Goal: Task Accomplishment & Management: Manage account settings

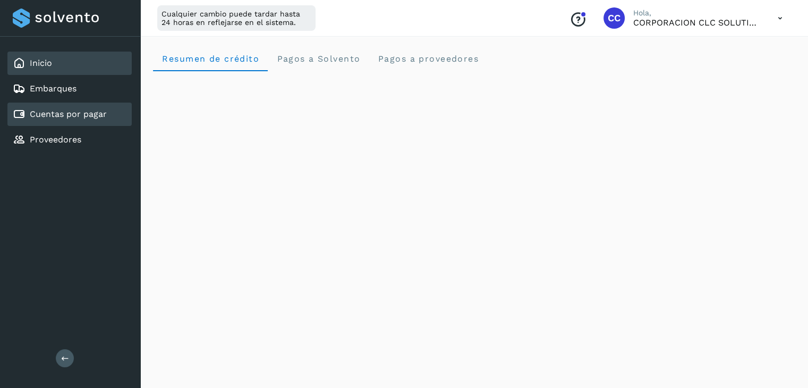
click at [65, 114] on link "Cuentas por pagar" at bounding box center [68, 114] width 77 height 10
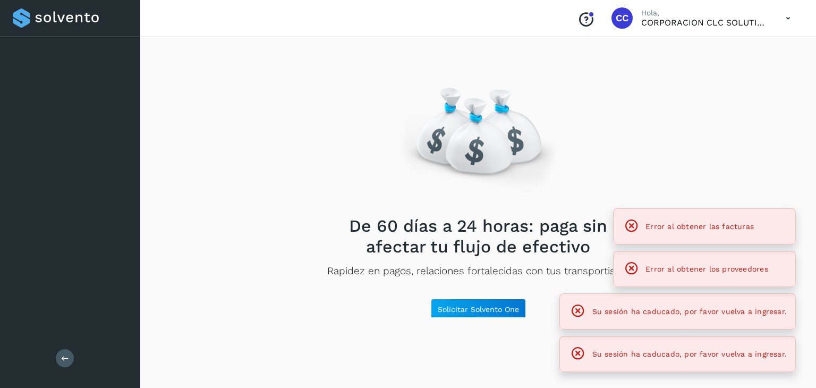
click at [60, 136] on div "Salir" at bounding box center [70, 194] width 140 height 388
